Goal: Task Accomplishment & Management: Manage account settings

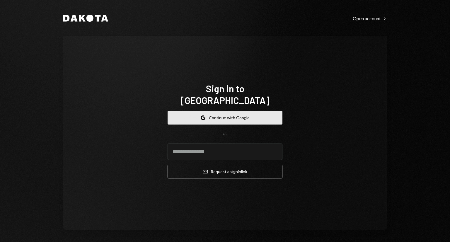
click at [190, 111] on button "Google Continue with Google" at bounding box center [225, 118] width 115 height 14
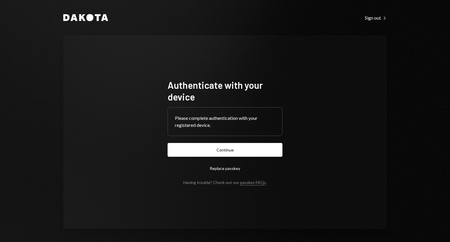
click at [196, 157] on form "Authenticate with your device Please complete authentication with your register…" at bounding box center [225, 132] width 115 height 106
click at [203, 151] on button "Continue" at bounding box center [225, 150] width 115 height 14
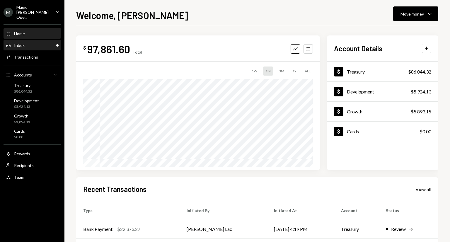
click at [30, 43] on div "Inbox Inbox" at bounding box center [32, 45] width 53 height 5
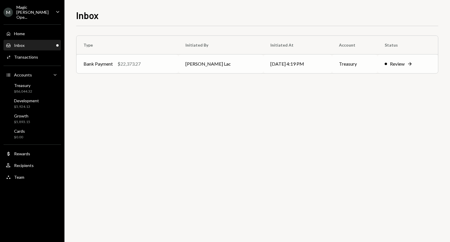
click at [134, 66] on div "$22,373.27" at bounding box center [128, 63] width 23 height 7
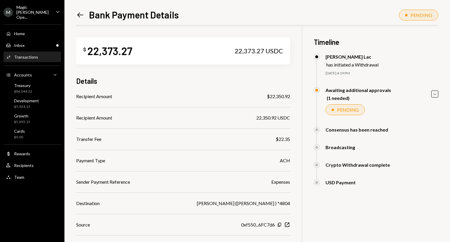
scroll to position [58, 0]
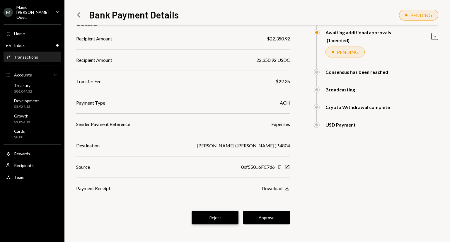
click at [209, 215] on button "Reject" at bounding box center [215, 218] width 47 height 14
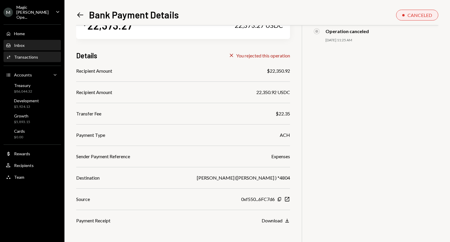
click at [33, 40] on div "Inbox Inbox" at bounding box center [32, 45] width 53 height 10
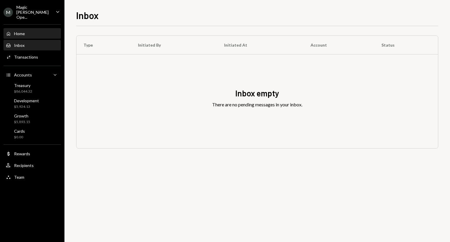
click at [26, 29] on div "Home Home" at bounding box center [32, 34] width 53 height 10
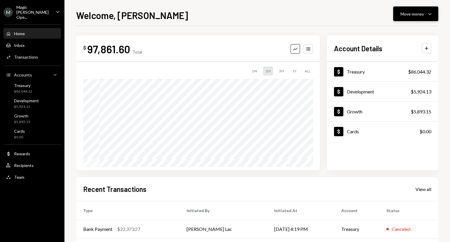
click at [423, 11] on div "Move money" at bounding box center [411, 14] width 23 height 6
click at [400, 33] on div "Send" at bounding box center [410, 31] width 43 height 6
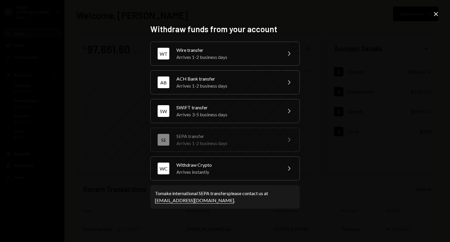
click at [431, 12] on div "Withdraw funds from your account WT Wire transfer Arrives 1-2 business days Che…" at bounding box center [225, 121] width 450 height 242
click at [434, 12] on icon "Close" at bounding box center [435, 14] width 7 height 7
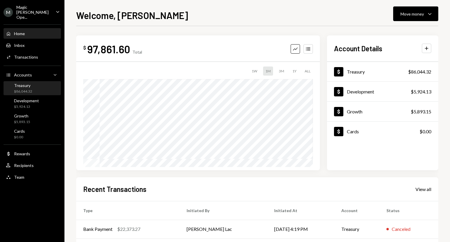
click at [24, 89] on div "$86,044.32" at bounding box center [23, 91] width 18 height 5
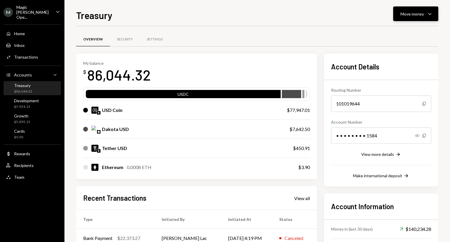
click at [430, 12] on icon "Caret Down" at bounding box center [429, 13] width 7 height 7
click at [409, 33] on div "Send" at bounding box center [410, 31] width 43 height 6
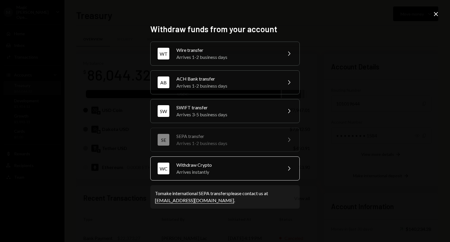
click at [209, 168] on div "Withdraw Crypto" at bounding box center [227, 164] width 102 height 7
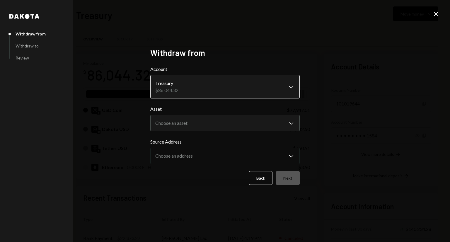
click at [231, 92] on body "M Magic Newton Ope... Caret Down Home Home Inbox Inbox Activities Transactions …" at bounding box center [225, 121] width 450 height 242
click at [363, 110] on div "**********" at bounding box center [225, 121] width 450 height 242
click at [273, 127] on body "M Magic Newton Ope... Caret Down Home Home Inbox Inbox Activities Transactions …" at bounding box center [225, 121] width 450 height 242
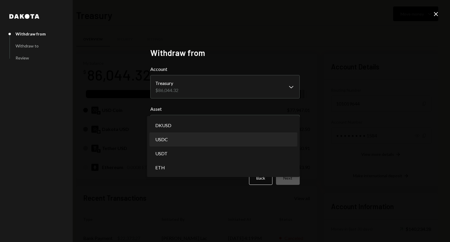
select select "****"
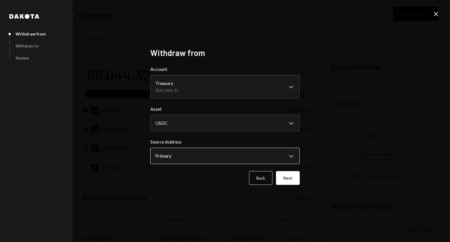
click at [223, 156] on body "M Magic Newton Ope... Caret Down Home Home Inbox Inbox Activities Transactions …" at bounding box center [225, 121] width 450 height 242
click at [369, 159] on div "**********" at bounding box center [225, 121] width 450 height 242
click at [287, 175] on button "Next" at bounding box center [288, 178] width 24 height 14
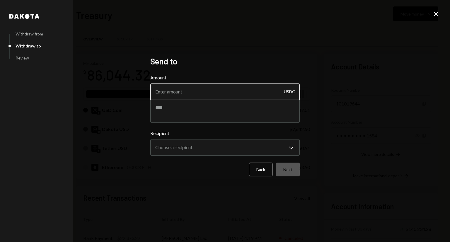
click at [197, 93] on input "Amount" at bounding box center [224, 91] width 149 height 16
type input "2170"
click at [166, 111] on textarea at bounding box center [224, 110] width 149 height 23
type textarea "*"
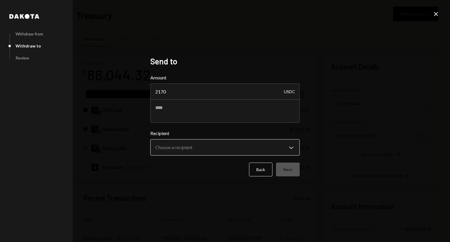
click at [188, 150] on body "M Magic [PERSON_NAME] Ope... Caret Down Home Home Inbox Inbox Activities Transa…" at bounding box center [225, 121] width 450 height 242
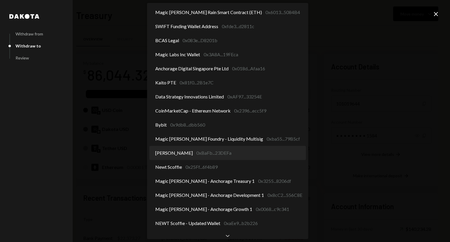
select select "**********"
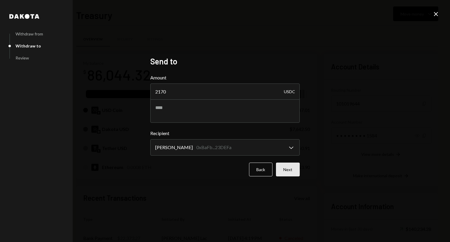
click at [292, 171] on button "Next" at bounding box center [288, 170] width 24 height 14
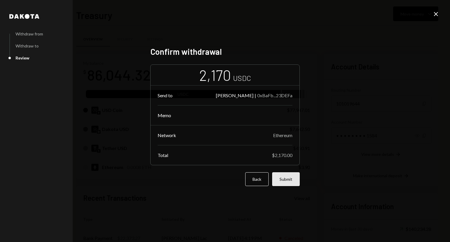
click at [288, 177] on button "Submit" at bounding box center [286, 179] width 28 height 14
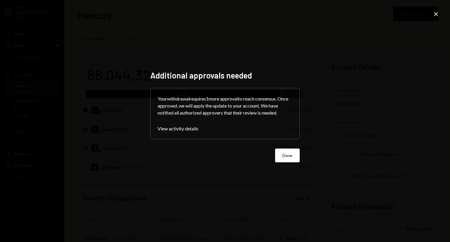
click at [303, 155] on div "Additional approvals needed Your withdrawal requires 1 more approval to reach c…" at bounding box center [224, 121] width 163 height 116
click at [287, 156] on button "Done" at bounding box center [287, 155] width 25 height 14
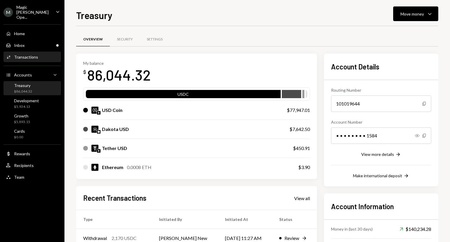
click at [31, 54] on div "Transactions" at bounding box center [26, 56] width 24 height 5
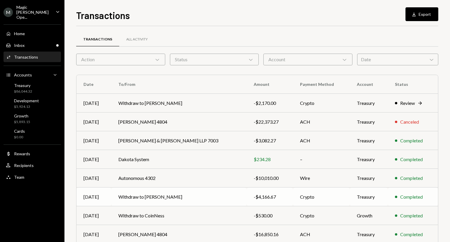
click at [174, 195] on td "Withdraw to David Jeong" at bounding box center [178, 196] width 135 height 19
